Goal: Find specific fact

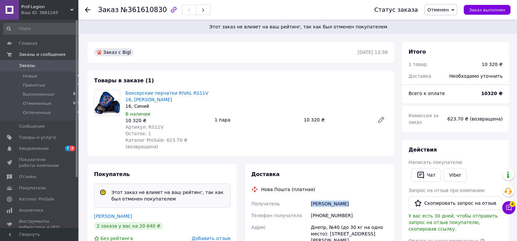
drag, startPoint x: 312, startPoint y: 215, endPoint x: 345, endPoint y: 215, distance: 33.0
click at [349, 210] on div "[PERSON_NAME]" at bounding box center [348, 204] width 79 height 12
copy div "[PERSON_NAME]"
drag, startPoint x: 320, startPoint y: 229, endPoint x: 347, endPoint y: 226, distance: 27.2
click at [347, 221] on div "[PHONE_NUMBER]" at bounding box center [348, 216] width 79 height 12
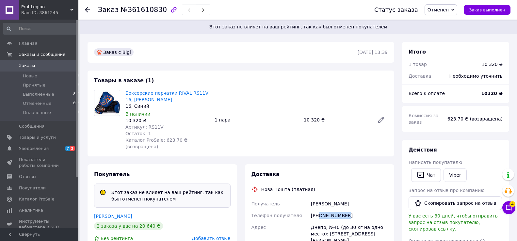
copy div "0686386736"
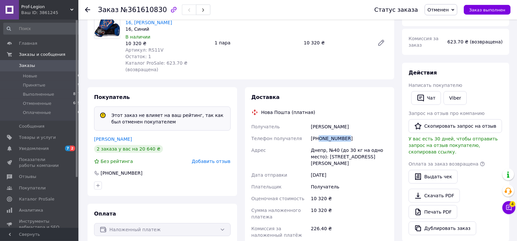
scroll to position [78, 0]
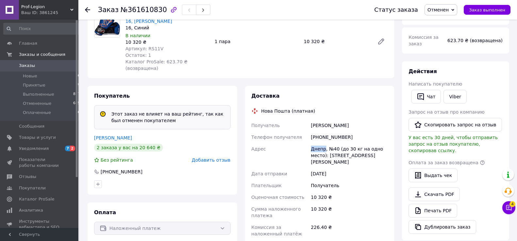
drag, startPoint x: 311, startPoint y: 162, endPoint x: 325, endPoint y: 163, distance: 14.4
click at [325, 163] on div "Днепр, №40 (до 30 кг на одно место): [STREET_ADDRESS][PERSON_NAME]" at bounding box center [348, 155] width 79 height 25
copy div "Днепр"
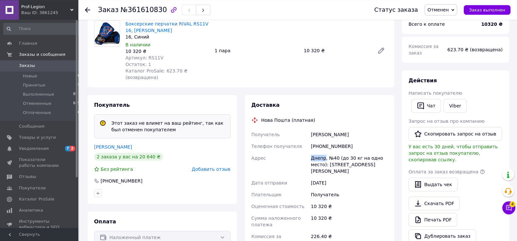
scroll to position [68, 0]
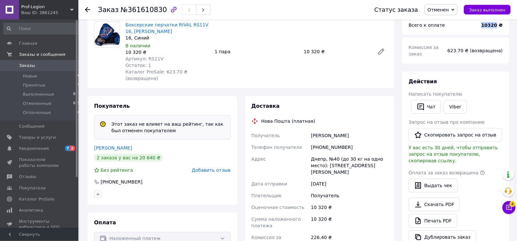
drag, startPoint x: 483, startPoint y: 29, endPoint x: 497, endPoint y: 29, distance: 14.0
click at [497, 28] on b "10320 ₴" at bounding box center [492, 25] width 22 height 5
copy b "10320"
click at [31, 64] on span "Заказы" at bounding box center [27, 66] width 16 height 6
